Goal: Navigation & Orientation: Find specific page/section

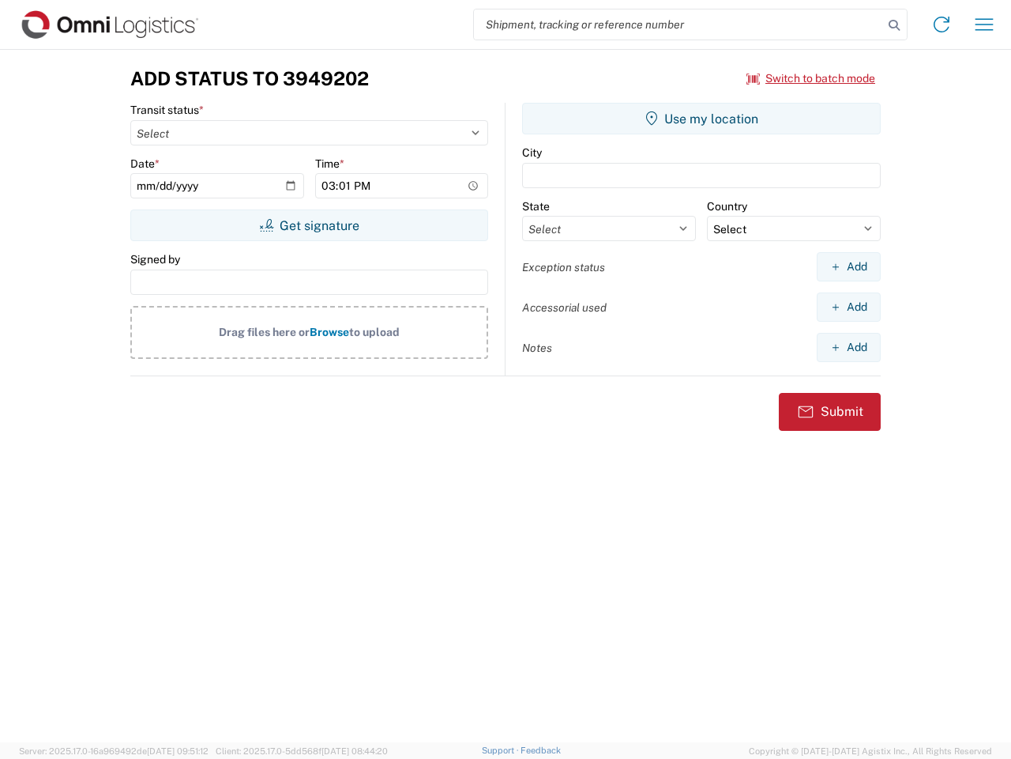
click at [679, 24] on input "search" at bounding box center [678, 24] width 409 height 30
click at [895, 25] on icon at bounding box center [894, 25] width 22 height 22
click at [942, 24] on icon at bounding box center [941, 24] width 25 height 25
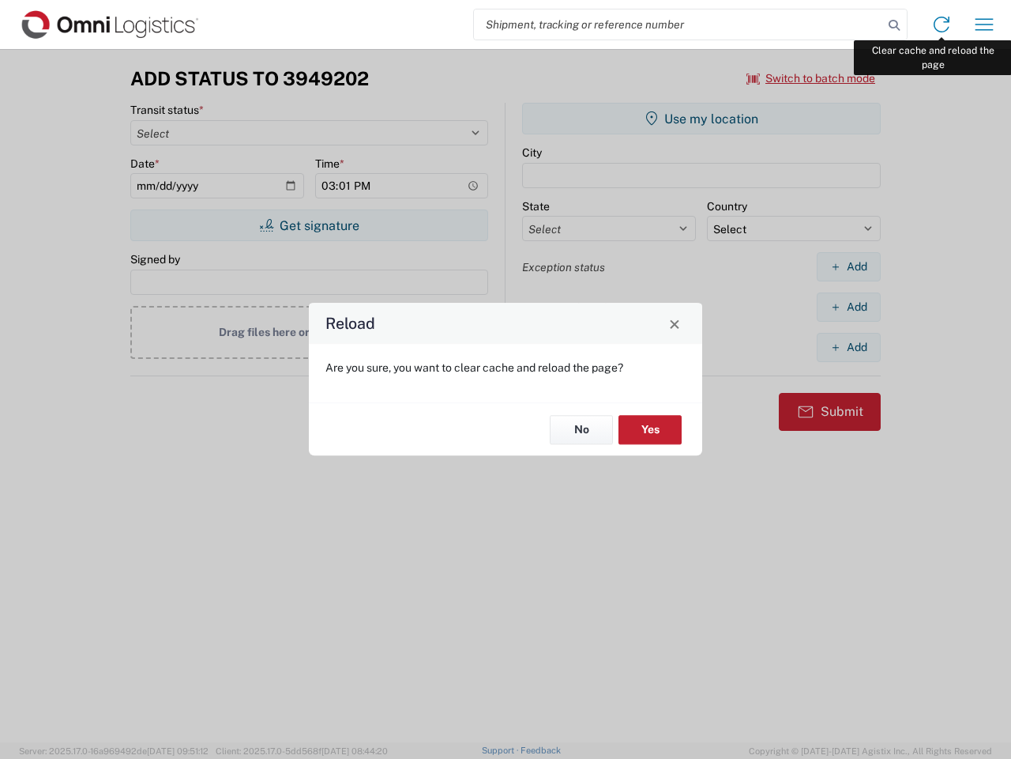
click at [985, 24] on div "Reload Are you sure, you want to clear cache and reload the page? No Yes" at bounding box center [505, 379] width 1011 height 759
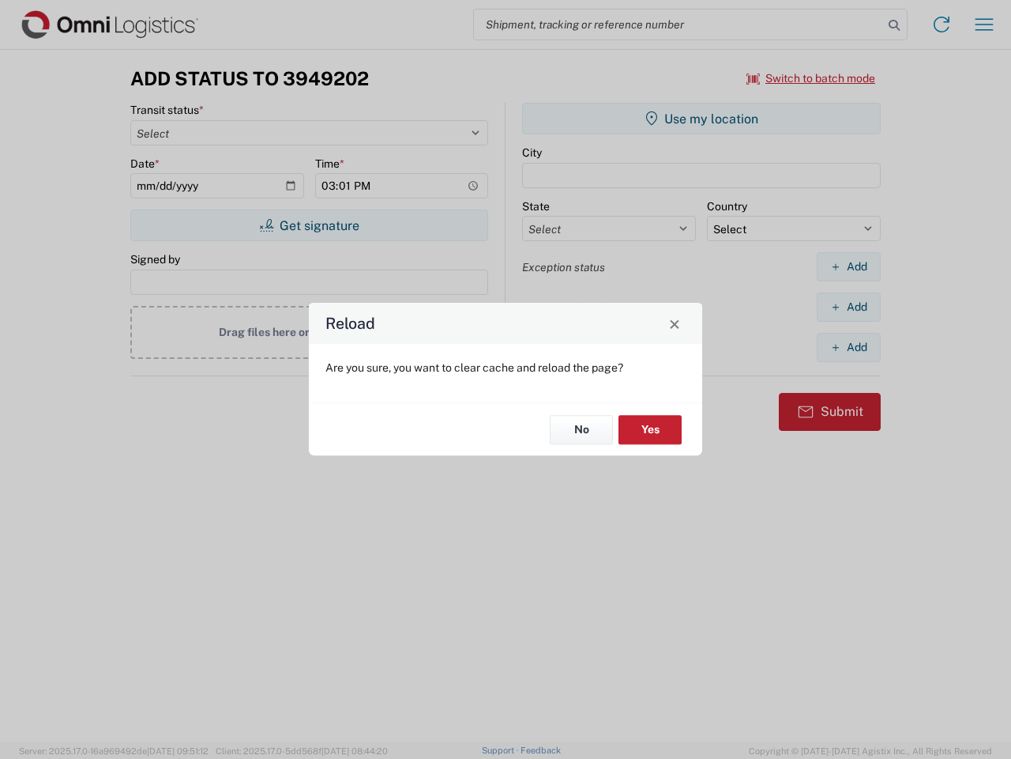
click at [812, 78] on div "Reload Are you sure, you want to clear cache and reload the page? No Yes" at bounding box center [505, 379] width 1011 height 759
click at [309, 225] on div "Reload Are you sure, you want to clear cache and reload the page? No Yes" at bounding box center [505, 379] width 1011 height 759
click at [702, 119] on div "Reload Are you sure, you want to clear cache and reload the page? No Yes" at bounding box center [505, 379] width 1011 height 759
click at [849, 266] on div "Reload Are you sure, you want to clear cache and reload the page? No Yes" at bounding box center [505, 379] width 1011 height 759
click at [849, 307] on div "Reload Are you sure, you want to clear cache and reload the page? No Yes" at bounding box center [505, 379] width 1011 height 759
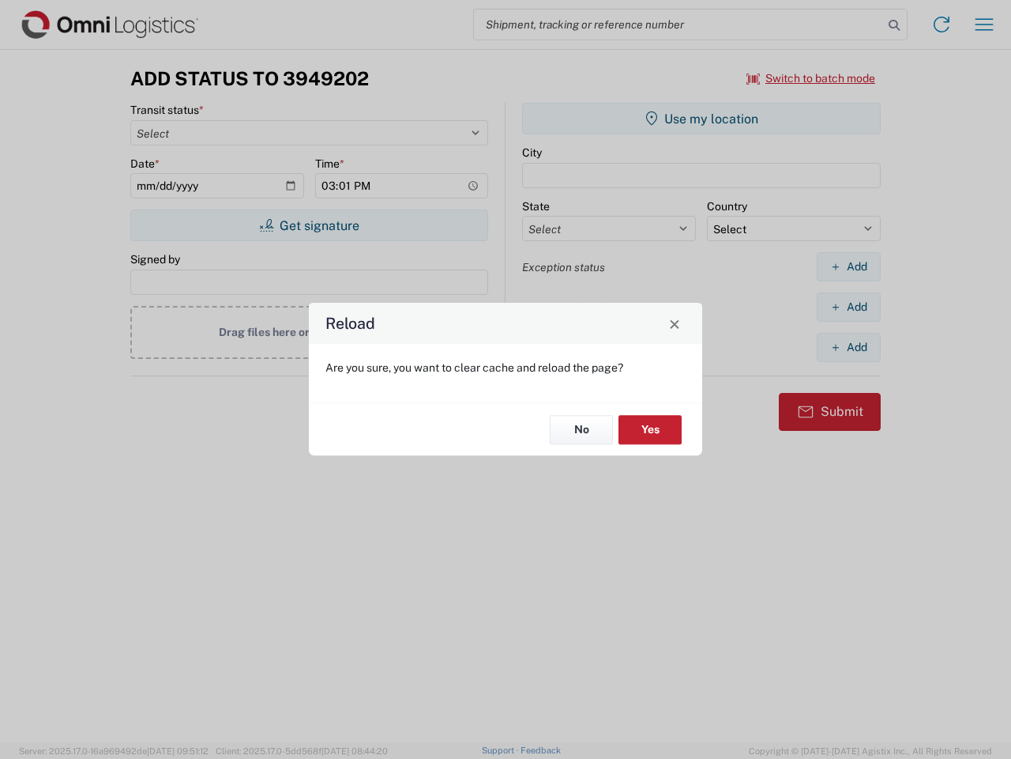
click at [849, 347] on div "Reload Are you sure, you want to clear cache and reload the page? No Yes" at bounding box center [505, 379] width 1011 height 759
